Goal: Information Seeking & Learning: Learn about a topic

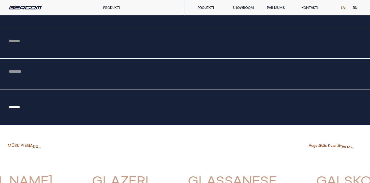
scroll to position [1404, 0]
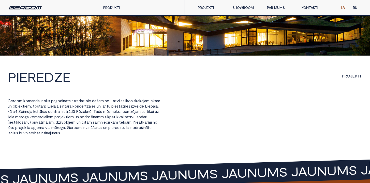
scroll to position [909, 0]
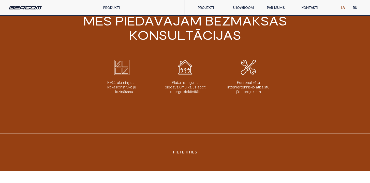
click at [205, 6] on link "PROJEKTI" at bounding box center [211, 8] width 35 height 10
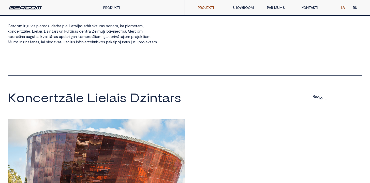
scroll to position [157, 0]
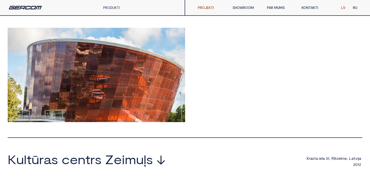
click at [113, 89] on div at bounding box center [96, 75] width 177 height 94
click at [125, 84] on div at bounding box center [96, 75] width 177 height 94
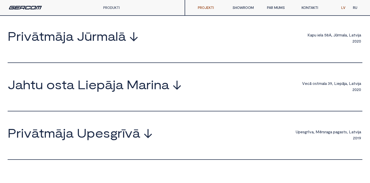
click at [69, 47] on div "P r i v ā t m ā j a J ū r m a l ā ↓" at bounding box center [95, 38] width 175 height 17
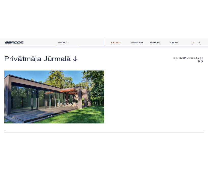
scroll to position [347, 0]
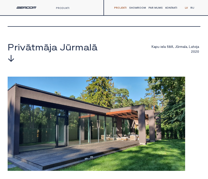
click at [149, 111] on div at bounding box center [96, 124] width 177 height 94
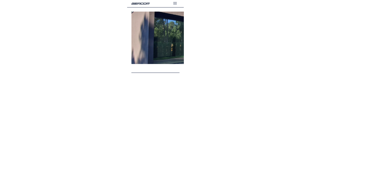
scroll to position [351, 0]
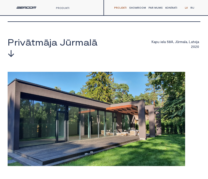
click at [121, 96] on div at bounding box center [96, 119] width 177 height 94
click at [121, 58] on div "P r i v ā t m ā j a J ū r m a l ā ↓ K a p u i e l a 5 8 A , J ū r m a l a , L a…" at bounding box center [104, 49] width 193 height 24
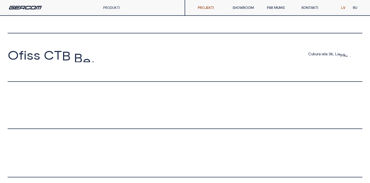
scroll to position [602, 0]
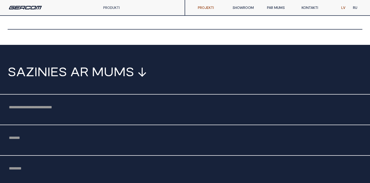
click at [278, 5] on link "PAR MUMS" at bounding box center [280, 8] width 35 height 10
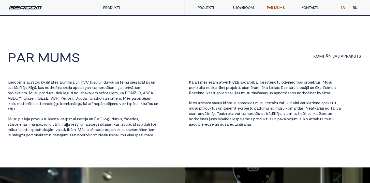
click at [313, 4] on link "KONTAKTI" at bounding box center [315, 8] width 35 height 10
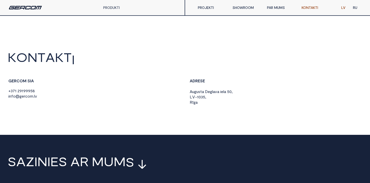
click at [217, 6] on link "PROJEKTI" at bounding box center [211, 8] width 35 height 10
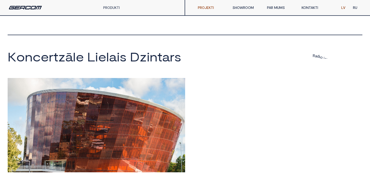
scroll to position [173, 0]
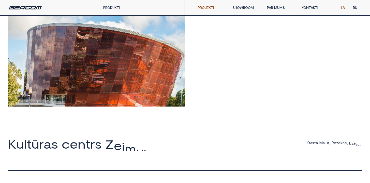
click at [123, 72] on div at bounding box center [96, 59] width 177 height 94
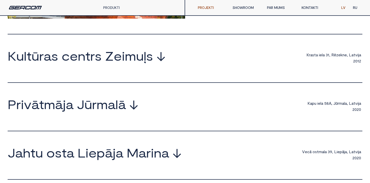
scroll to position [226, 0]
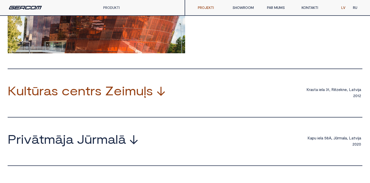
click at [157, 94] on span "↓" at bounding box center [160, 90] width 9 height 12
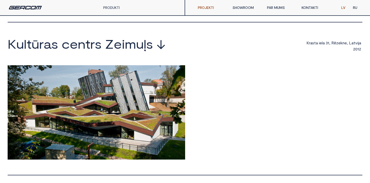
scroll to position [362, 0]
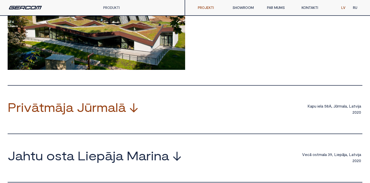
click at [109, 112] on span "a" at bounding box center [112, 107] width 8 height 12
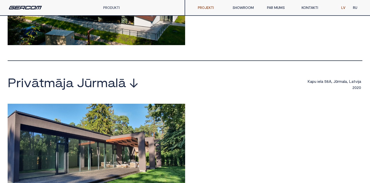
scroll to position [522, 0]
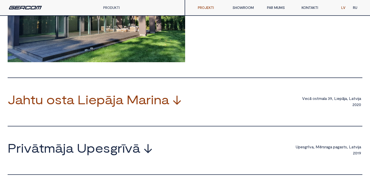
click at [89, 99] on span "e" at bounding box center [92, 99] width 8 height 12
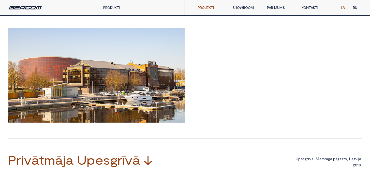
scroll to position [687, 0]
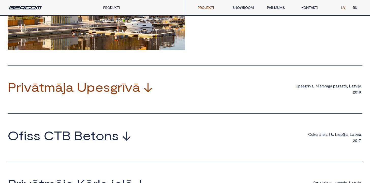
click at [107, 91] on span "s" at bounding box center [106, 87] width 7 height 12
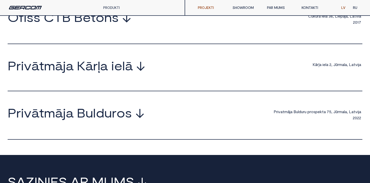
scroll to position [912, 0]
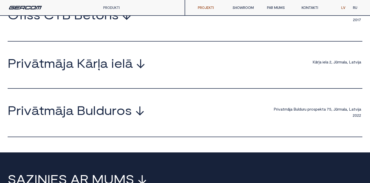
click at [66, 33] on div "O f i s s C T B B e t o n s ↓ C u k u r a i e l a 3 8 , L i e p ā j a , L a t v…" at bounding box center [185, 24] width 355 height 33
click at [78, 21] on span "B" at bounding box center [78, 14] width 9 height 12
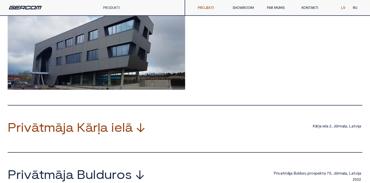
click at [127, 132] on span "ā" at bounding box center [129, 127] width 8 height 12
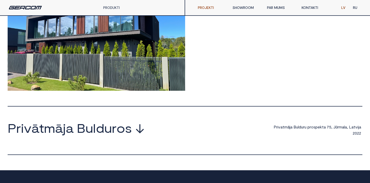
scroll to position [1143, 0]
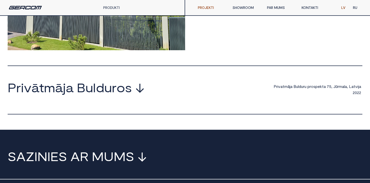
click at [122, 109] on div "P r i v ā t m ā j a B u l d u r o s ↓ P r i v a t m ā j a B u l d u r u p r o s…" at bounding box center [185, 97] width 355 height 33
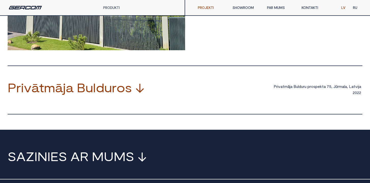
click at [119, 93] on span "o" at bounding box center [120, 87] width 9 height 12
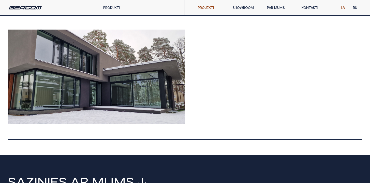
scroll to position [1222, 0]
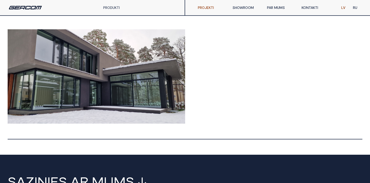
click at [248, 6] on link "SHOWROOM" at bounding box center [246, 8] width 35 height 10
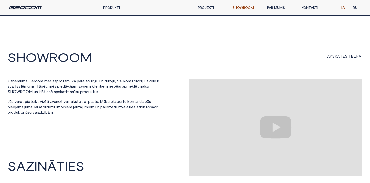
scroll to position [39, 0]
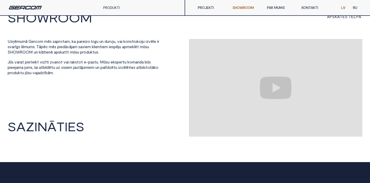
click at [273, 16] on h6 "A P S K A T E S T E L P A" at bounding box center [273, 20] width 177 height 12
click at [276, 6] on link "PAR MUMS" at bounding box center [280, 8] width 35 height 10
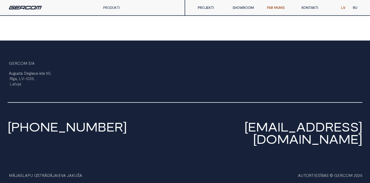
scroll to position [656, 0]
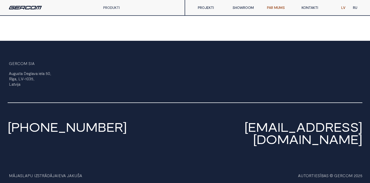
drag, startPoint x: 111, startPoint y: 12, endPoint x: 112, endPoint y: 7, distance: 5.0
click at [111, 12] on div "PRODUKTI" at bounding box center [119, 7] width 41 height 15
click at [113, 4] on div "PRODUKTI" at bounding box center [119, 7] width 41 height 15
click at [112, 10] on div "PRODUKTI" at bounding box center [119, 7] width 41 height 15
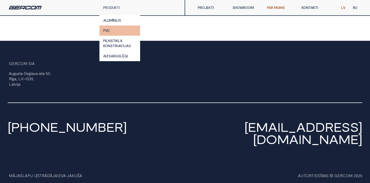
click at [123, 26] on link "PVC" at bounding box center [119, 30] width 41 height 10
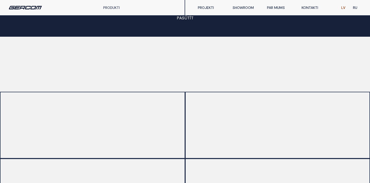
scroll to position [777, 0]
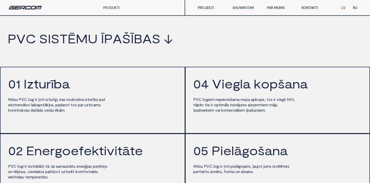
click at [54, 37] on span "s" at bounding box center [55, 38] width 9 height 13
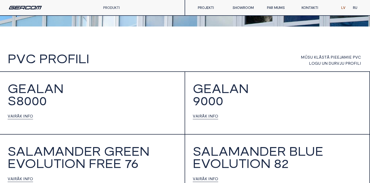
scroll to position [341, 0]
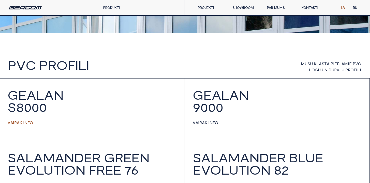
click at [16, 125] on link "V A I R Ā K I N F O" at bounding box center [20, 123] width 25 height 6
drag, startPoint x: 248, startPoint y: 98, endPoint x: 245, endPoint y: 98, distance: 2.6
click at [248, 98] on h1 "GEALAN 9000" at bounding box center [281, 100] width 177 height 24
click at [205, 123] on span "K" at bounding box center [206, 122] width 3 height 5
click at [88, 145] on div "Salamander green Evolution free 76 V A I R Ā K I N F O" at bounding box center [92, 172] width 185 height 62
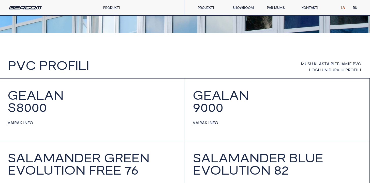
click at [89, 154] on h1 "Salamander green Evolution free 76" at bounding box center [96, 163] width 177 height 24
click at [91, 166] on h1 "Salamander green Evolution free 76" at bounding box center [96, 163] width 177 height 24
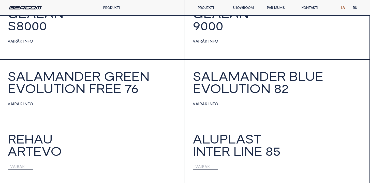
scroll to position [428, 0]
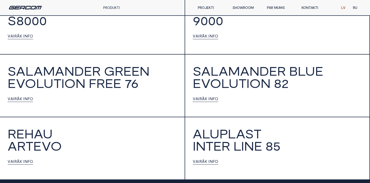
click at [25, 101] on div "V A I R Ā K I N F O" at bounding box center [59, 99] width 102 height 10
click at [25, 100] on span "N" at bounding box center [25, 98] width 3 height 5
click at [208, 98] on span "I" at bounding box center [208, 98] width 1 height 5
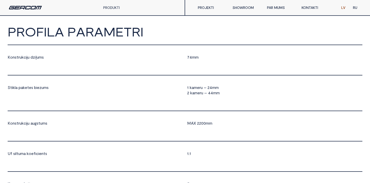
scroll to position [278, 0]
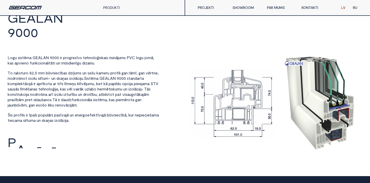
scroll to position [92, 0]
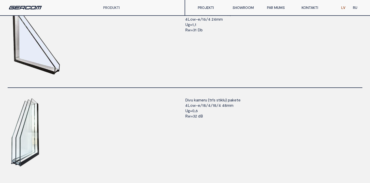
scroll to position [632, 0]
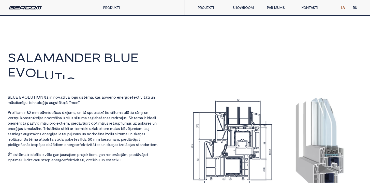
scroll to position [333, 0]
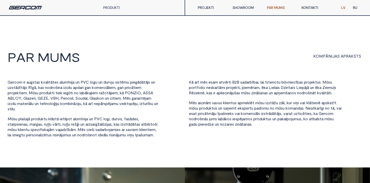
click at [123, 10] on div "PRODUKTI" at bounding box center [119, 7] width 41 height 15
click at [121, 9] on div "PRODUKTI" at bounding box center [119, 7] width 41 height 15
click at [113, 7] on link "PRODUKTI" at bounding box center [111, 7] width 17 height 4
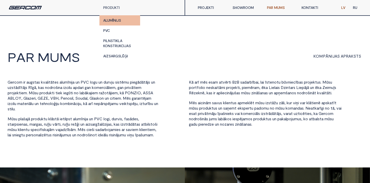
click at [121, 16] on link "ALUMĪNIJS" at bounding box center [119, 20] width 41 height 10
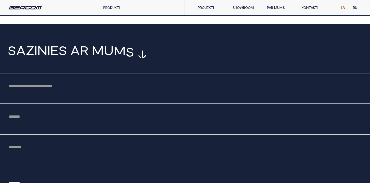
scroll to position [1216, 0]
